Goal: Find specific page/section: Find specific page/section

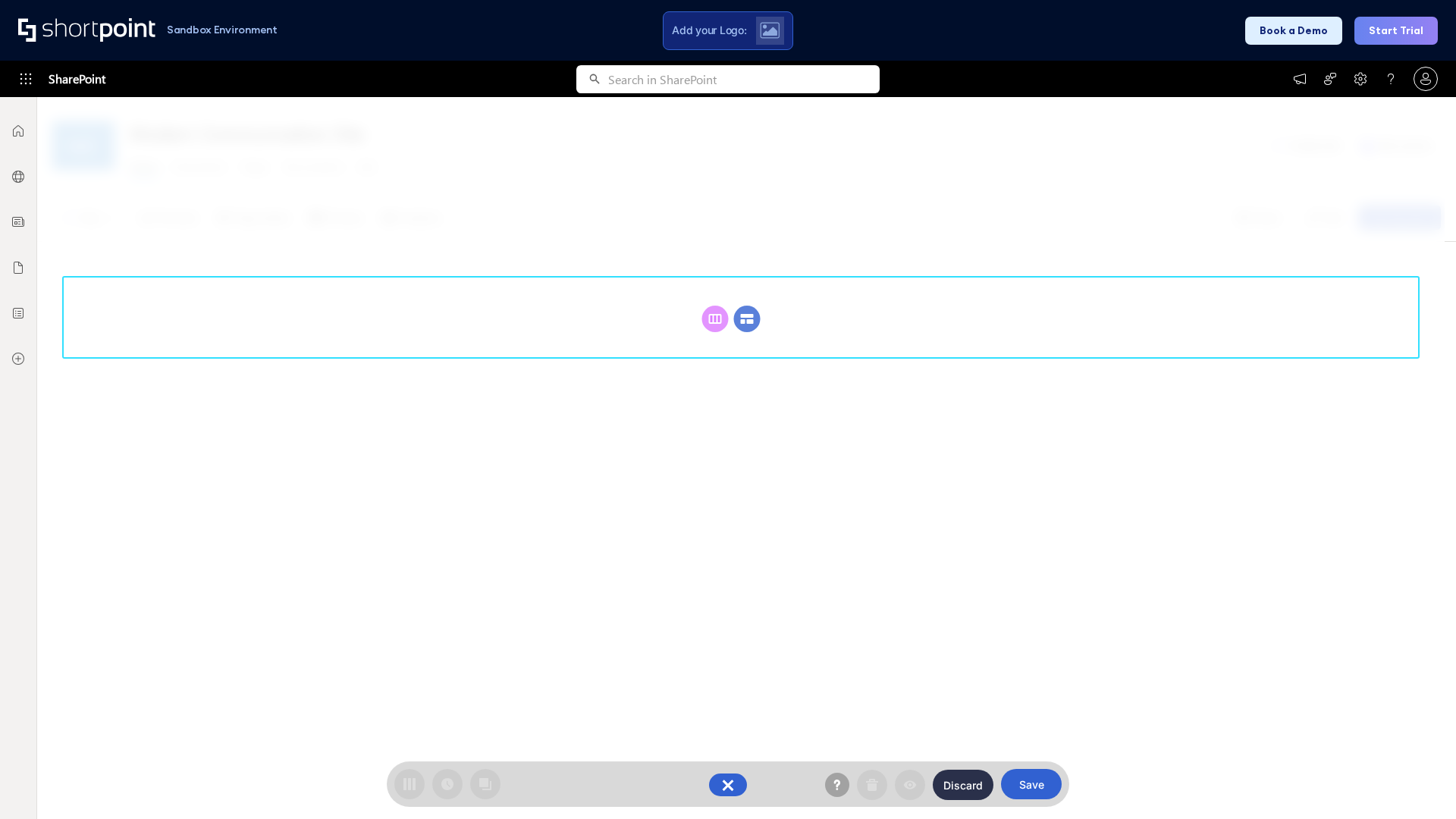
click at [747, 306] on circle at bounding box center [747, 319] width 26 height 26
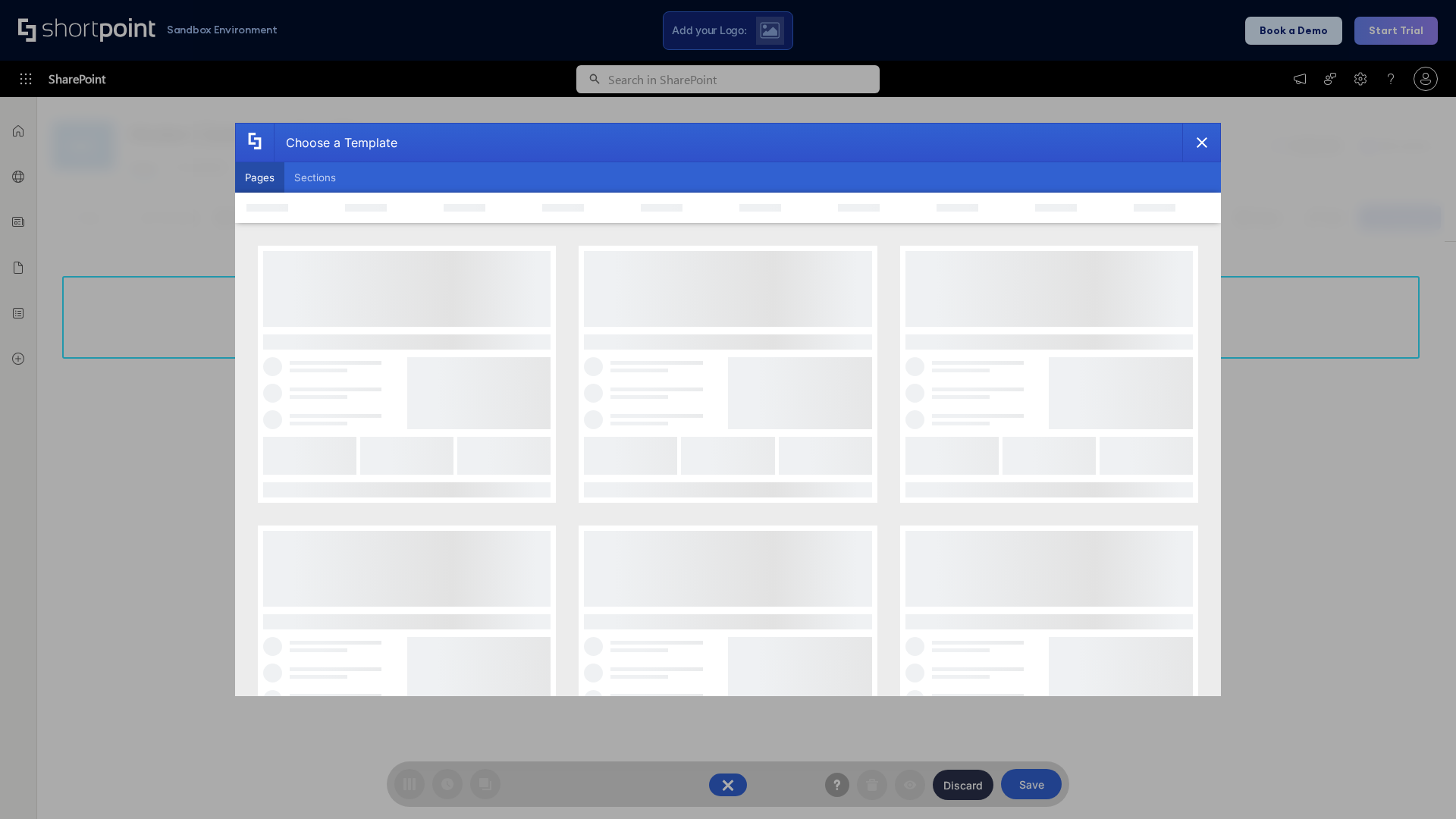
scroll to position [208, 0]
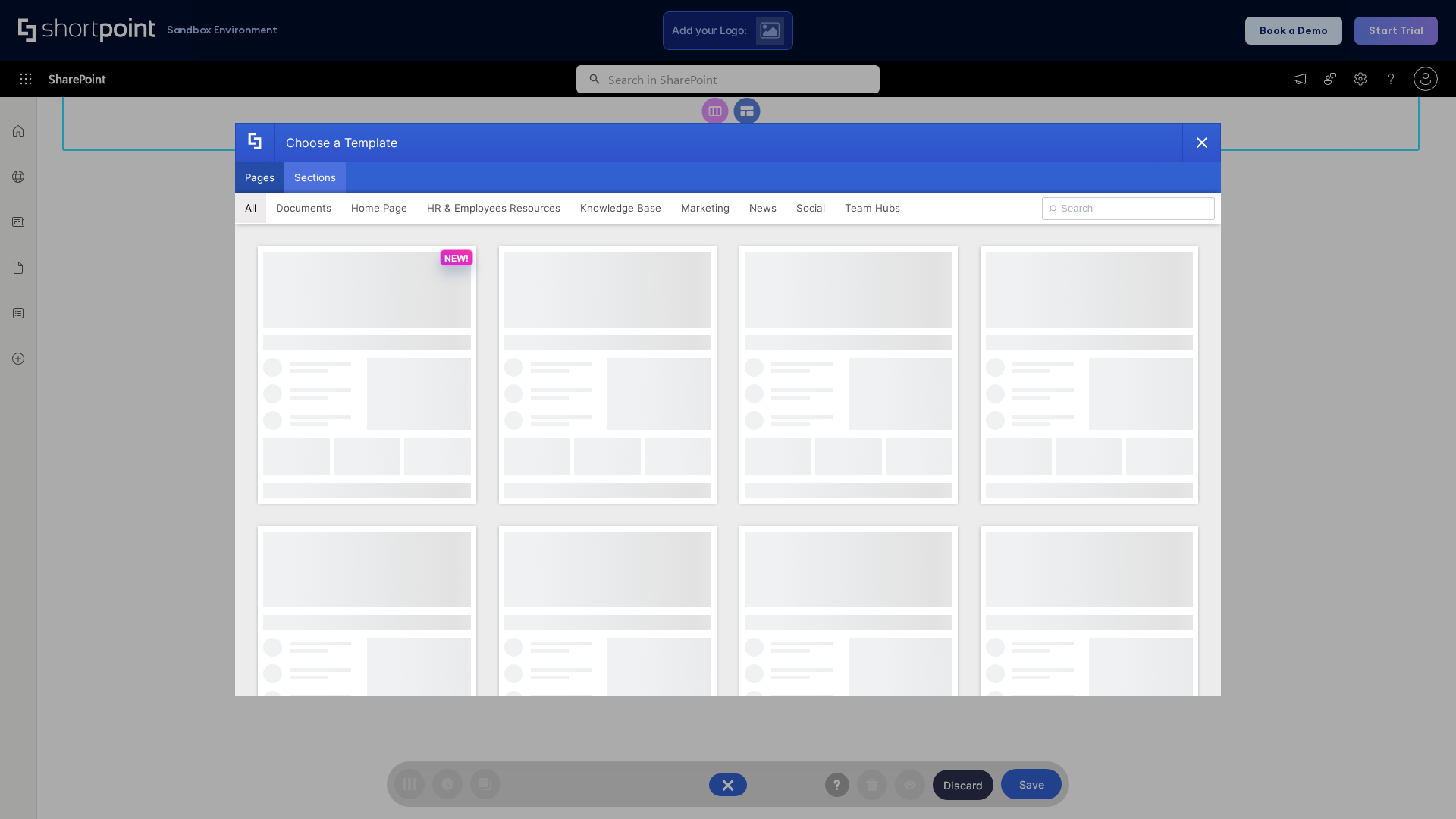
click at [315, 177] on button "Sections" at bounding box center [315, 177] width 61 height 31
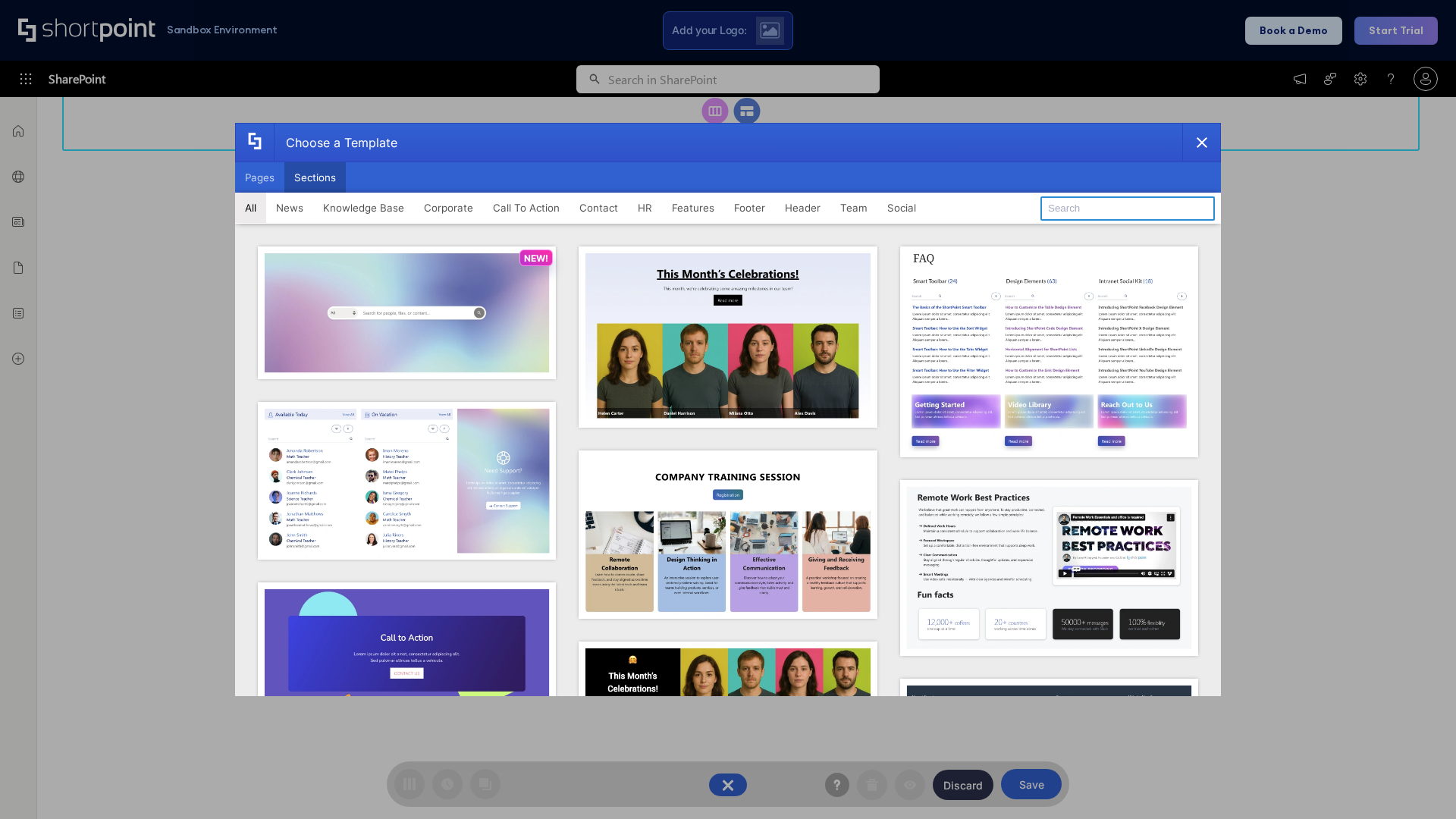
type input "Knowledge Base 3"
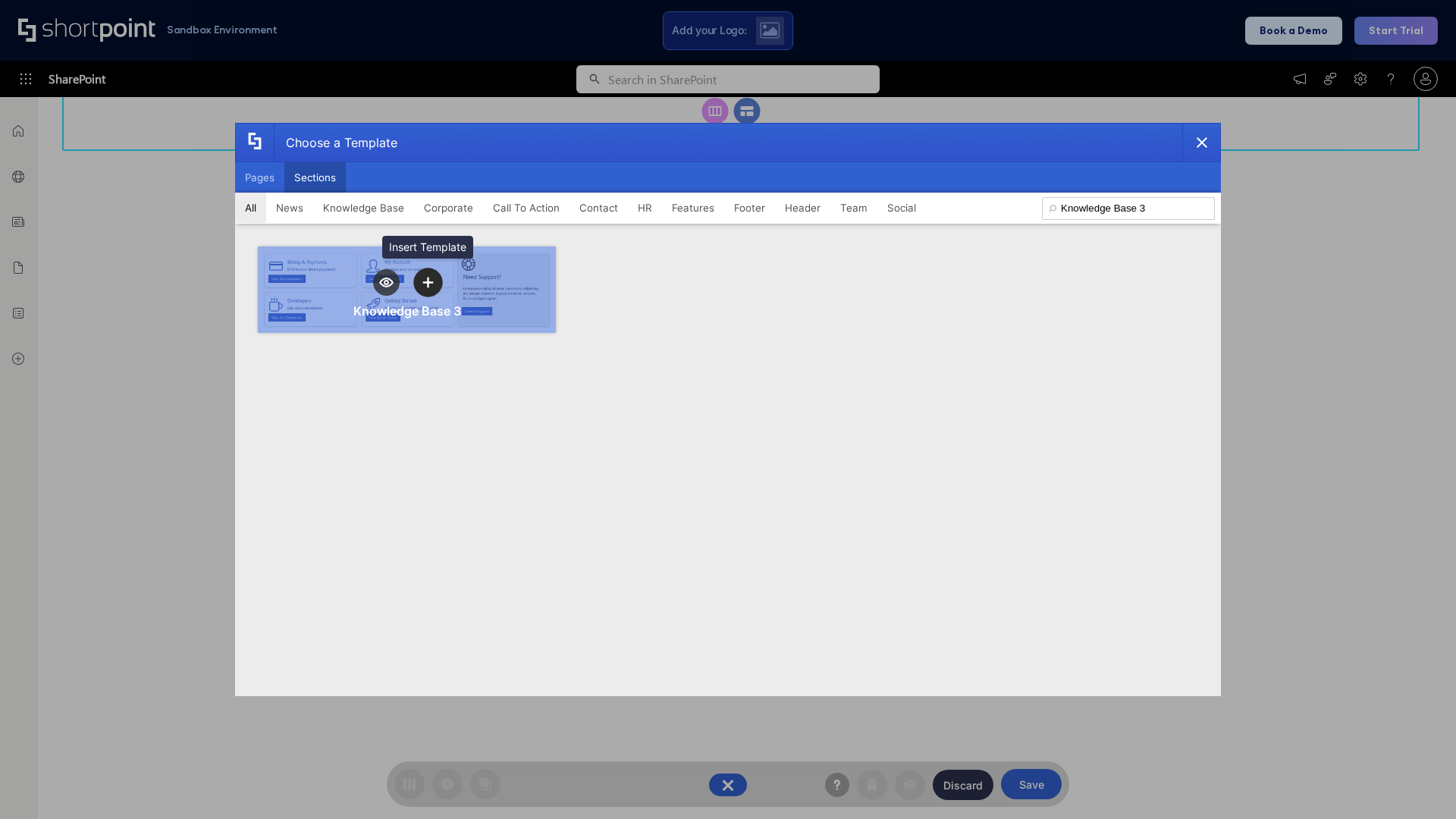
click at [428, 282] on icon "template selector" at bounding box center [428, 282] width 11 height 11
